Goal: Transaction & Acquisition: Purchase product/service

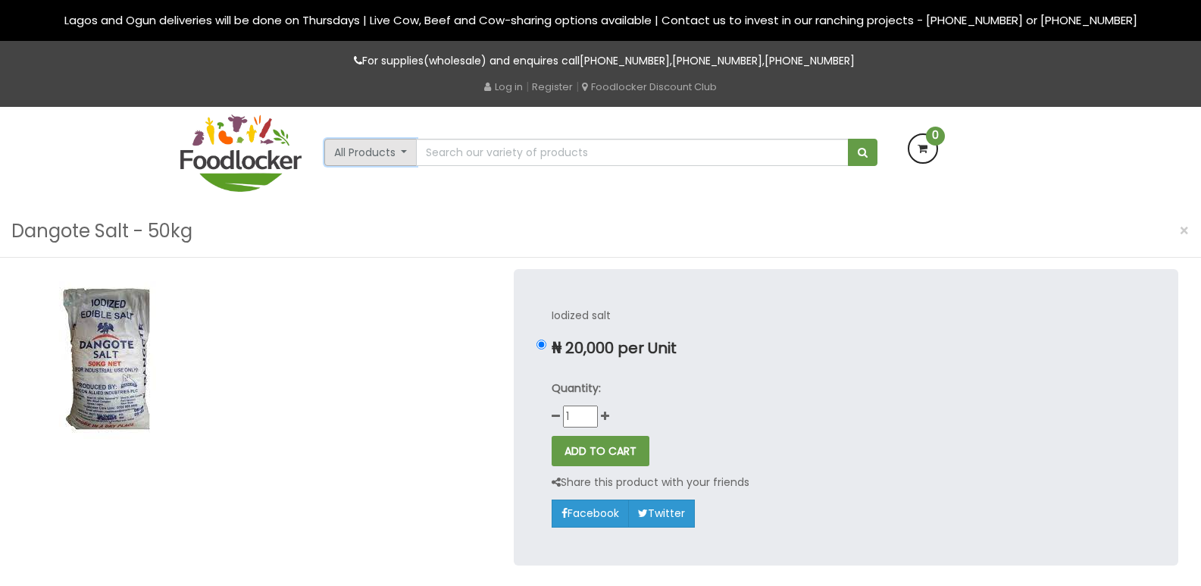
click at [402, 155] on button "All Products" at bounding box center [370, 152] width 93 height 27
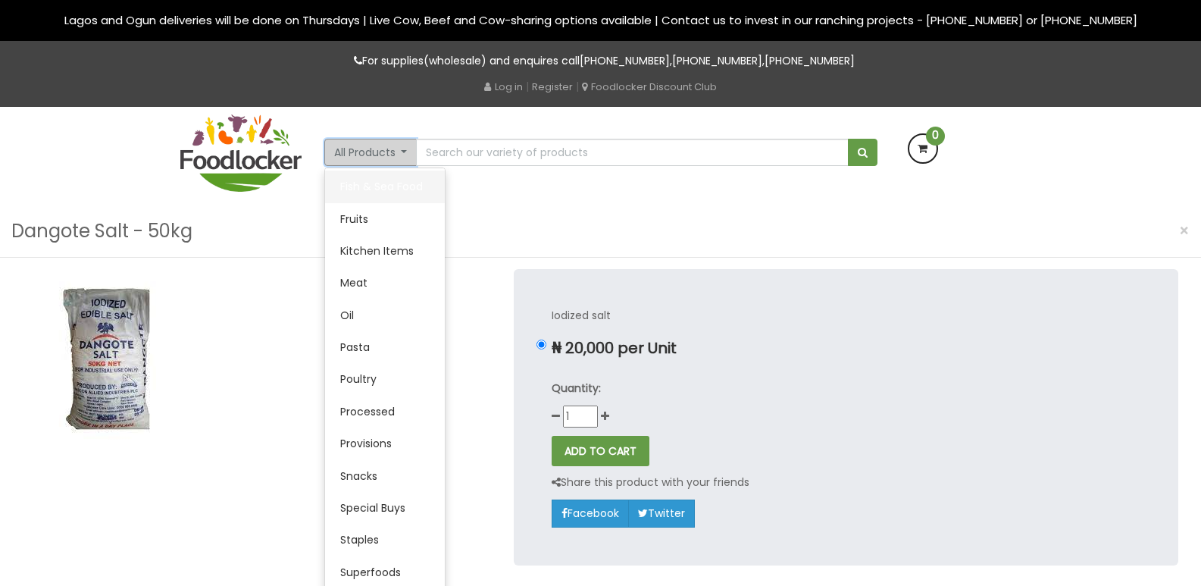
scroll to position [227, 0]
click at [366, 316] on link "Oil" at bounding box center [385, 315] width 120 height 32
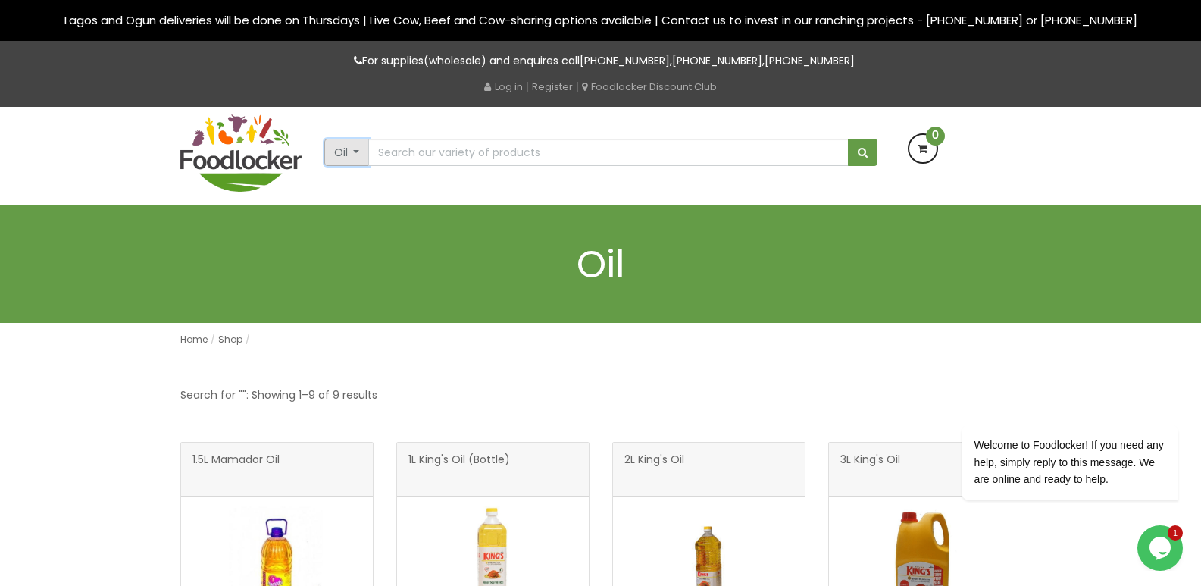
click at [356, 159] on button "Oil" at bounding box center [346, 152] width 45 height 27
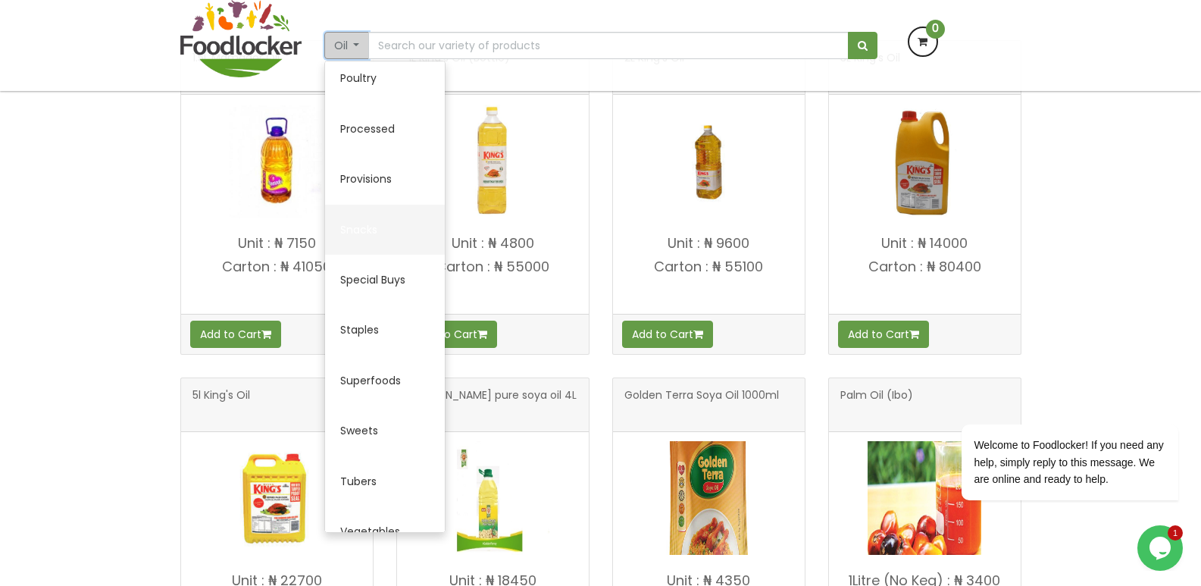
scroll to position [694, 0]
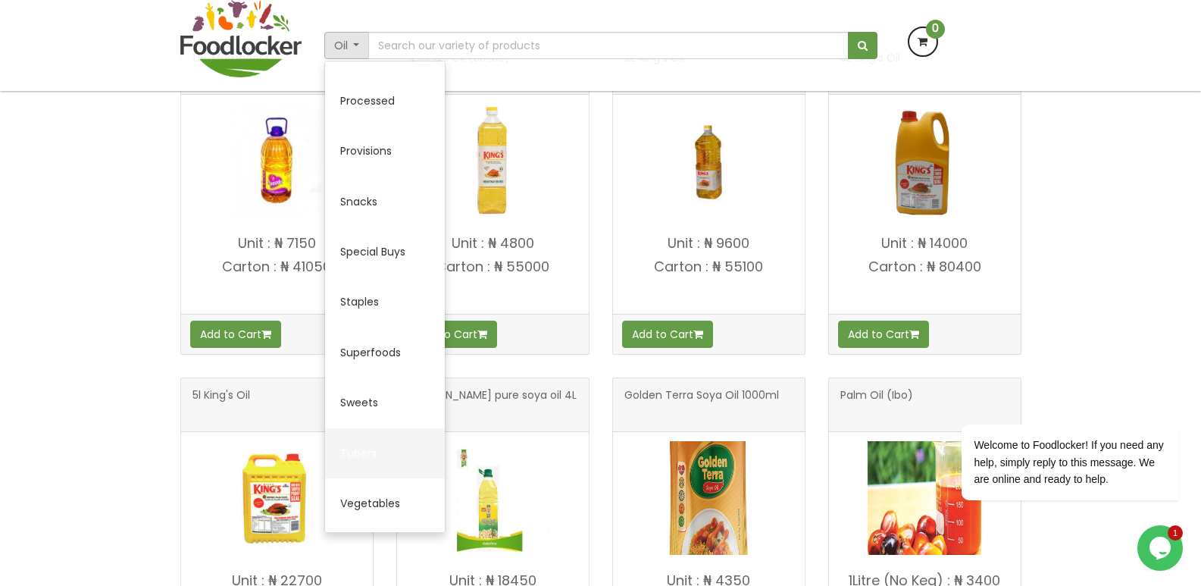
click at [386, 450] on link "Tubers" at bounding box center [385, 453] width 120 height 50
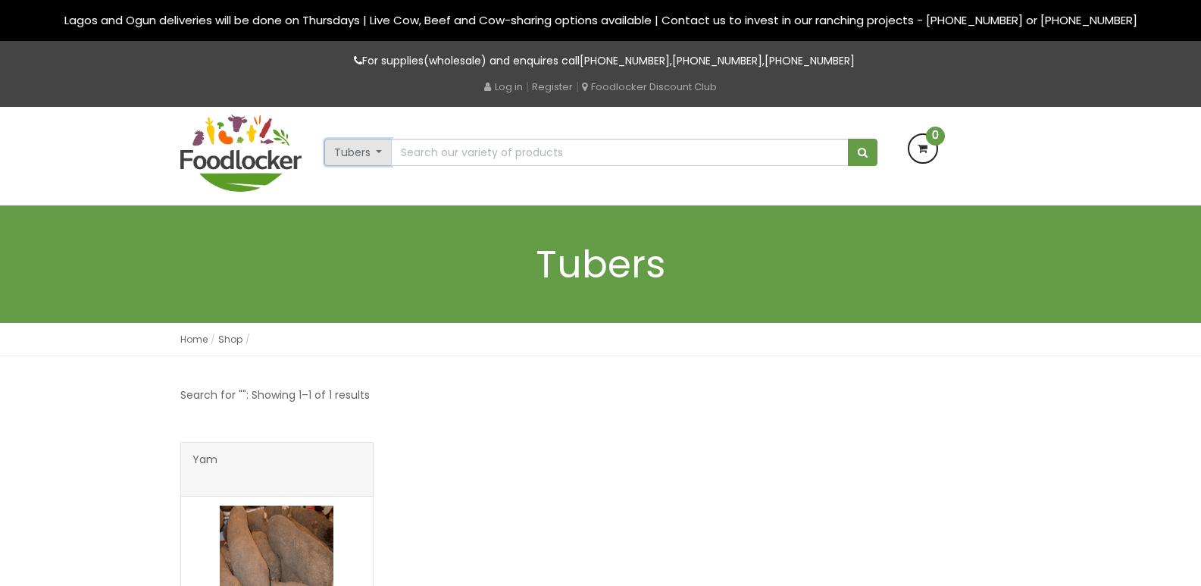
click at [361, 139] on button "Tubers" at bounding box center [358, 152] width 68 height 27
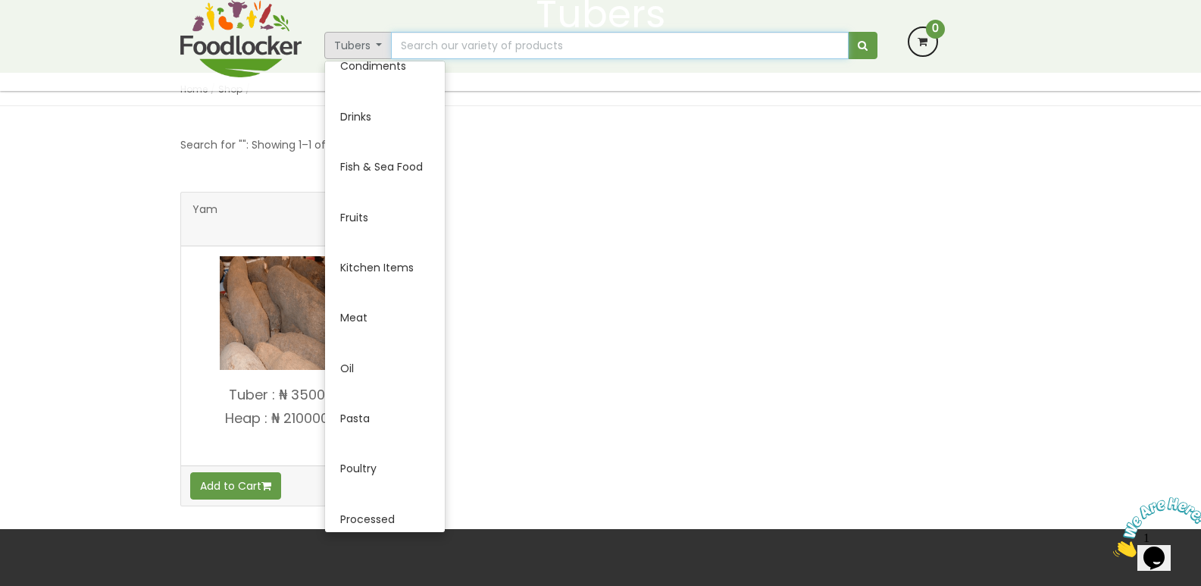
click at [534, 49] on input "text" at bounding box center [619, 45] width 457 height 27
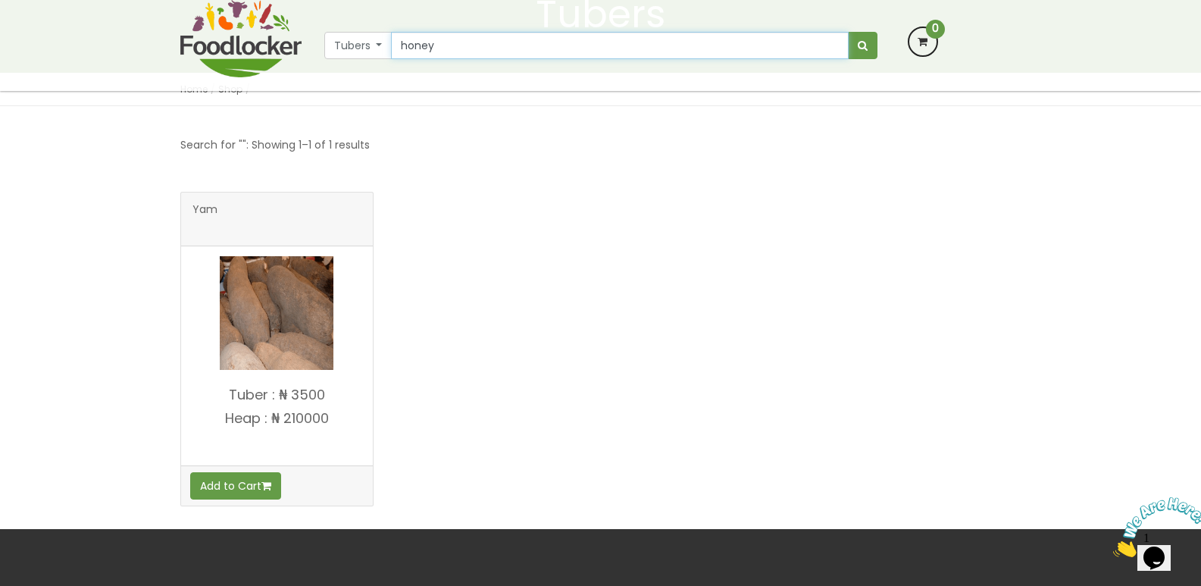
type input "honey"
click at [848, 32] on button "submit" at bounding box center [863, 45] width 30 height 27
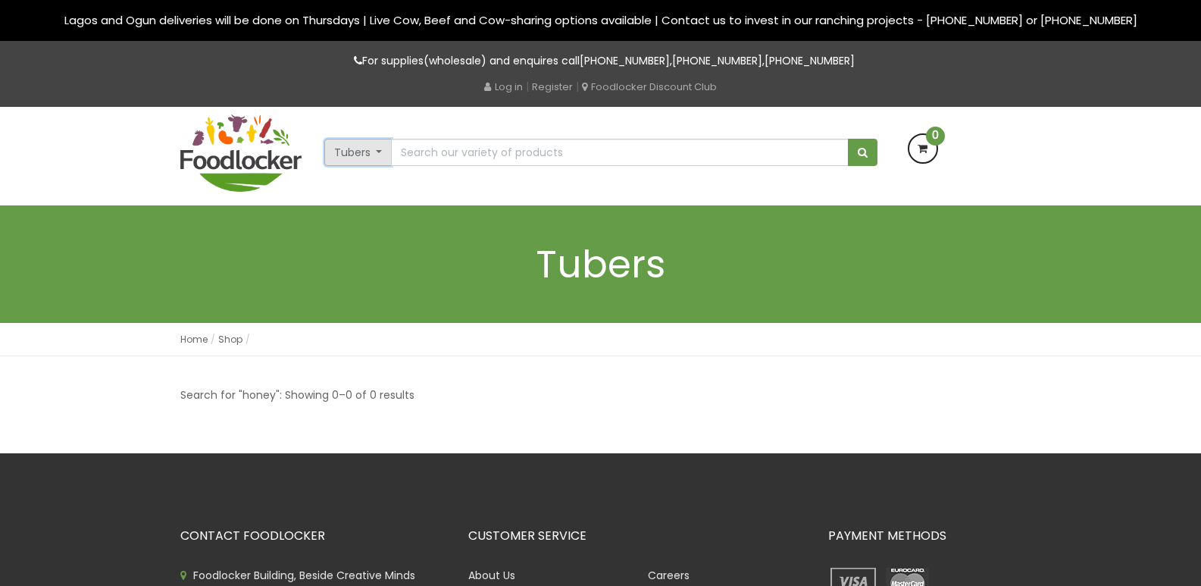
click at [367, 148] on button "Tubers" at bounding box center [358, 152] width 68 height 27
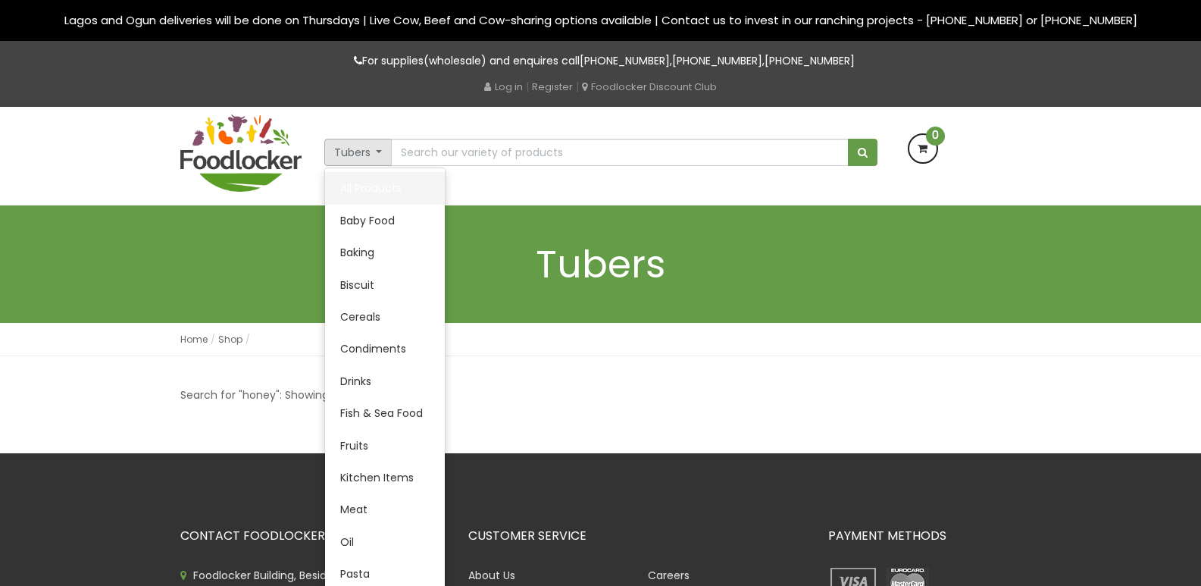
click at [368, 174] on link "All Products" at bounding box center [385, 188] width 120 height 32
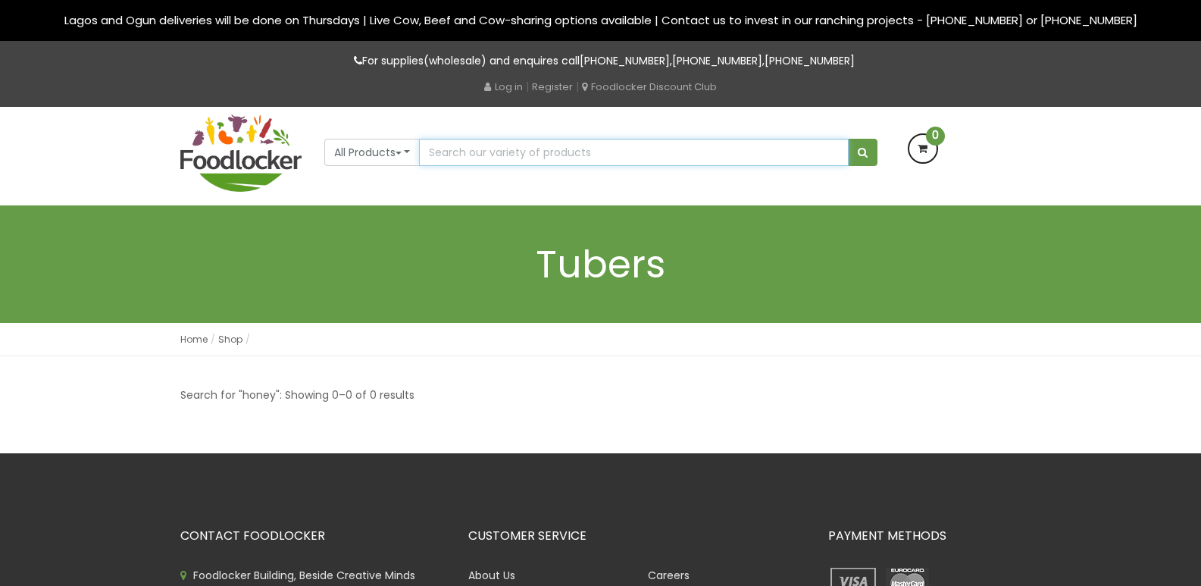
click at [460, 146] on input "text" at bounding box center [633, 152] width 429 height 27
type input "honey"
click at [848, 139] on button "submit" at bounding box center [863, 152] width 30 height 27
